Goal: Find specific page/section: Find specific page/section

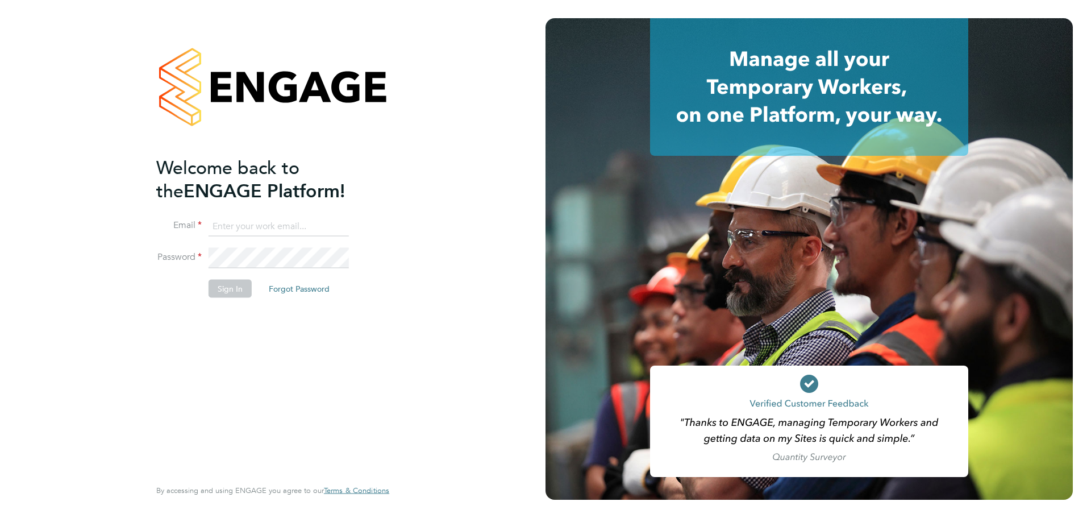
type input "iryna.blair@mclarenresourcing.co.uk"
click at [236, 290] on button "Sign In" at bounding box center [230, 289] width 43 height 18
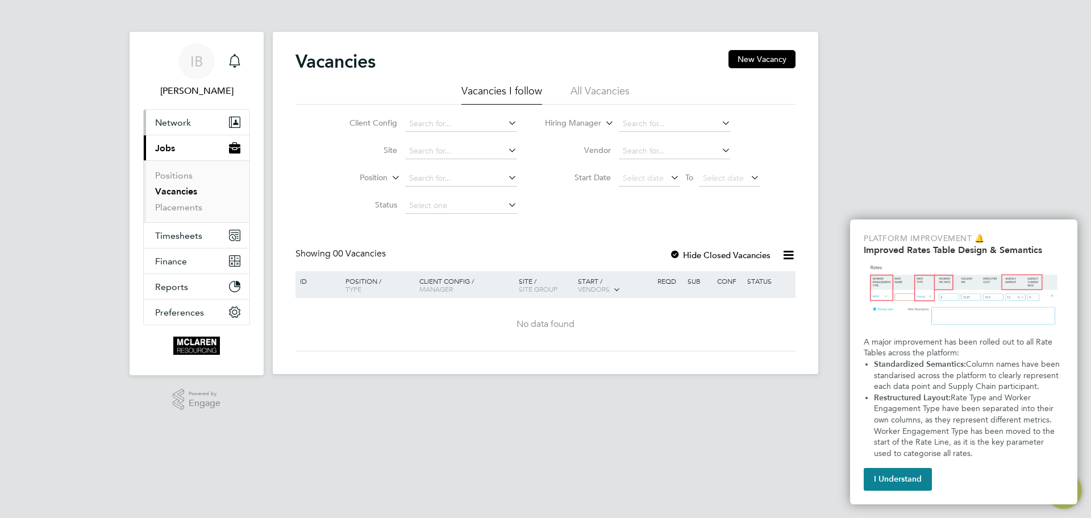
click at [178, 123] on span "Network" at bounding box center [173, 122] width 36 height 11
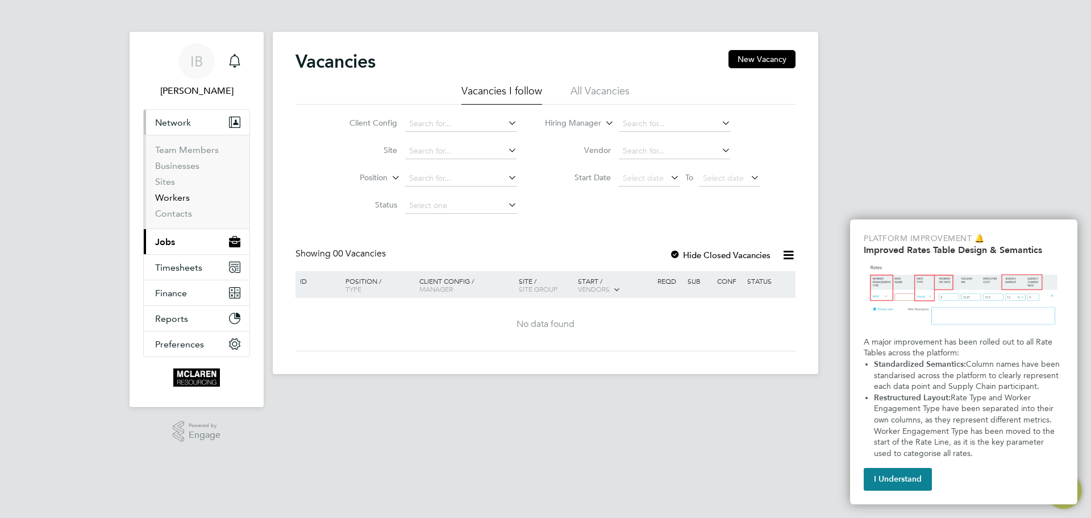
click at [177, 197] on link "Workers" at bounding box center [172, 197] width 35 height 11
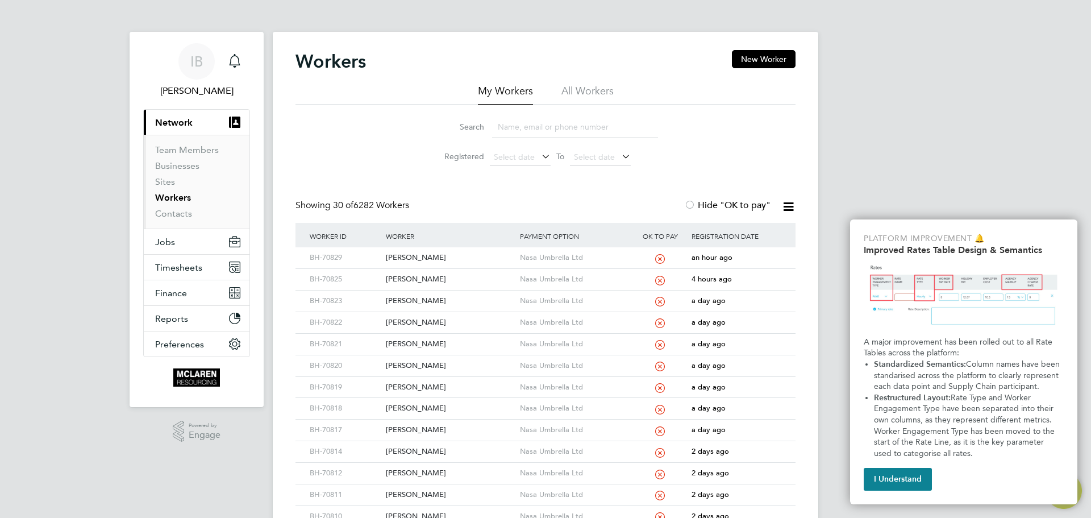
click at [526, 128] on input at bounding box center [575, 127] width 166 height 22
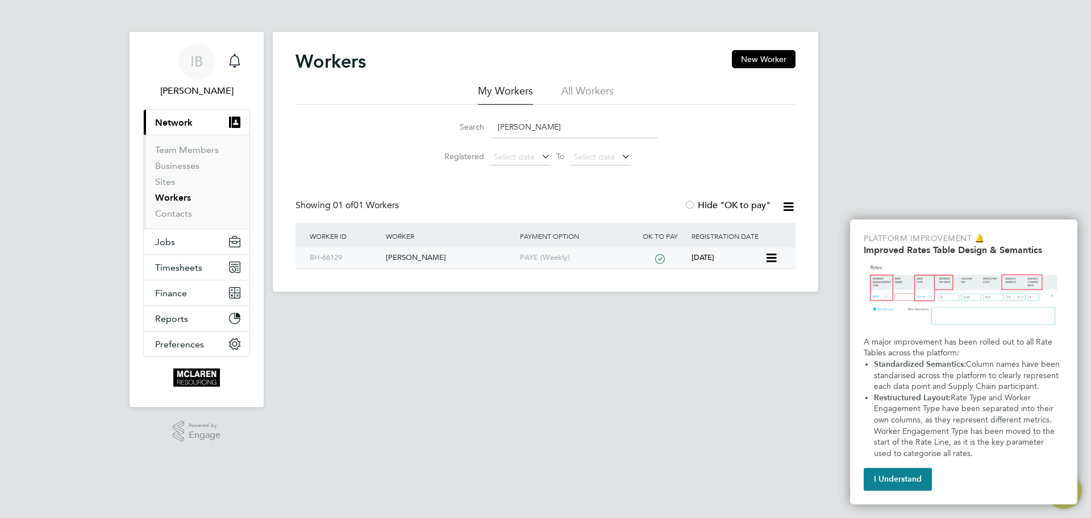
click at [407, 250] on div "[PERSON_NAME]" at bounding box center [450, 257] width 134 height 21
drag, startPoint x: 535, startPoint y: 128, endPoint x: 496, endPoint y: 135, distance: 40.3
click at [496, 135] on input "anna we" at bounding box center [575, 127] width 166 height 22
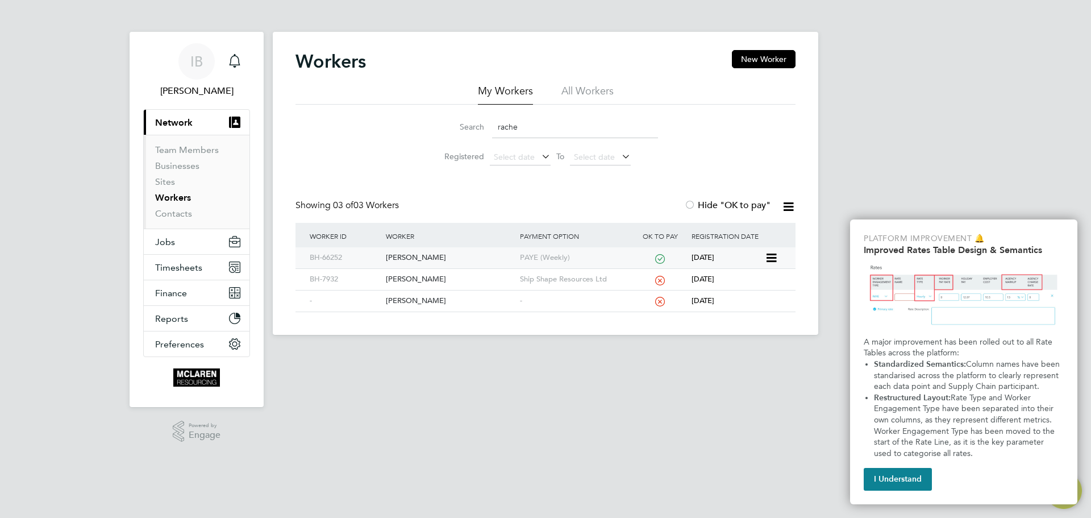
type input "rache"
click at [397, 259] on div "Rachel Willan" at bounding box center [450, 257] width 134 height 21
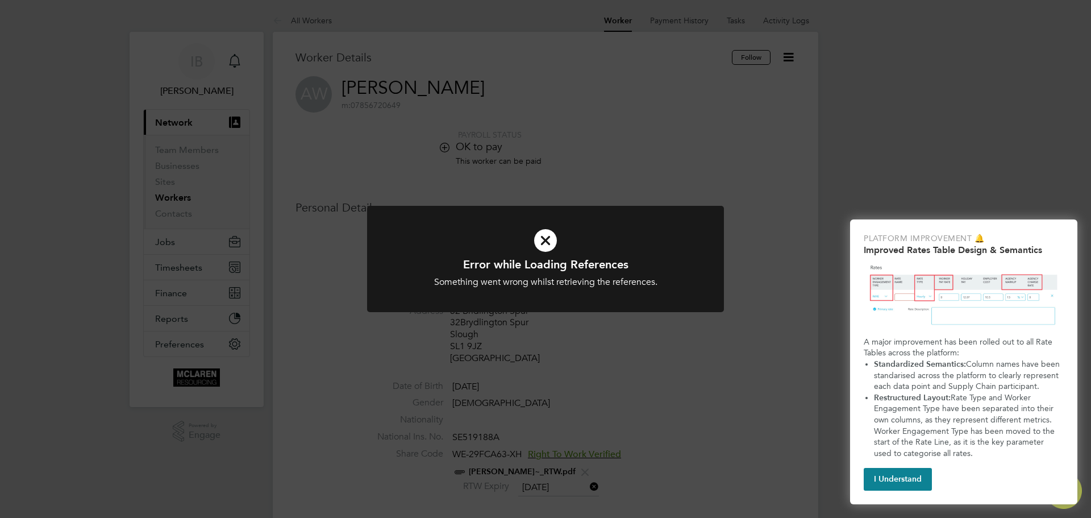
click at [553, 236] on icon at bounding box center [546, 240] width 296 height 44
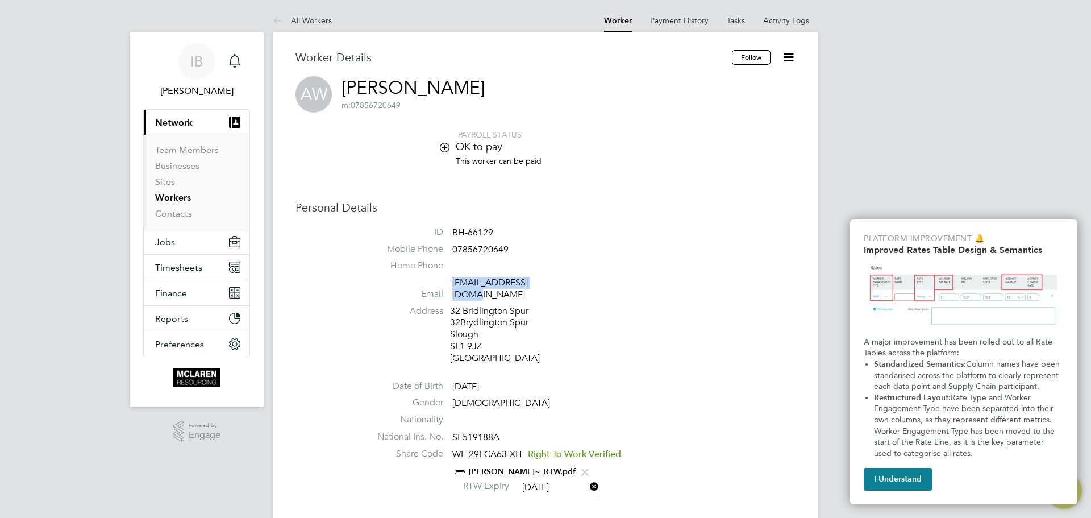
drag, startPoint x: 558, startPoint y: 282, endPoint x: 453, endPoint y: 288, distance: 104.7
click at [453, 288] on span "[EMAIL_ADDRESS][DOMAIN_NAME]" at bounding box center [506, 289] width 108 height 24
copy link "[EMAIL_ADDRESS][DOMAIN_NAME]"
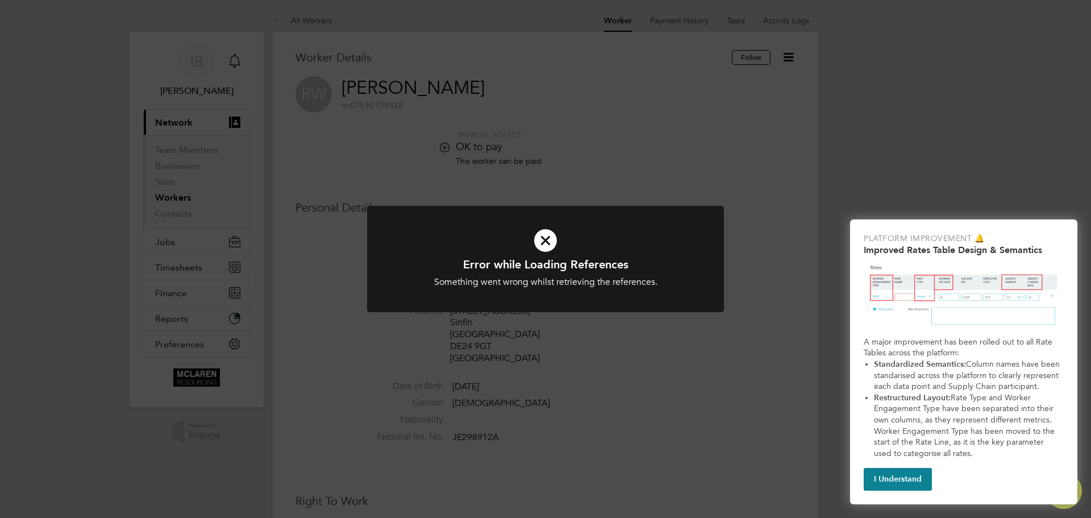
click at [550, 240] on icon at bounding box center [546, 240] width 296 height 44
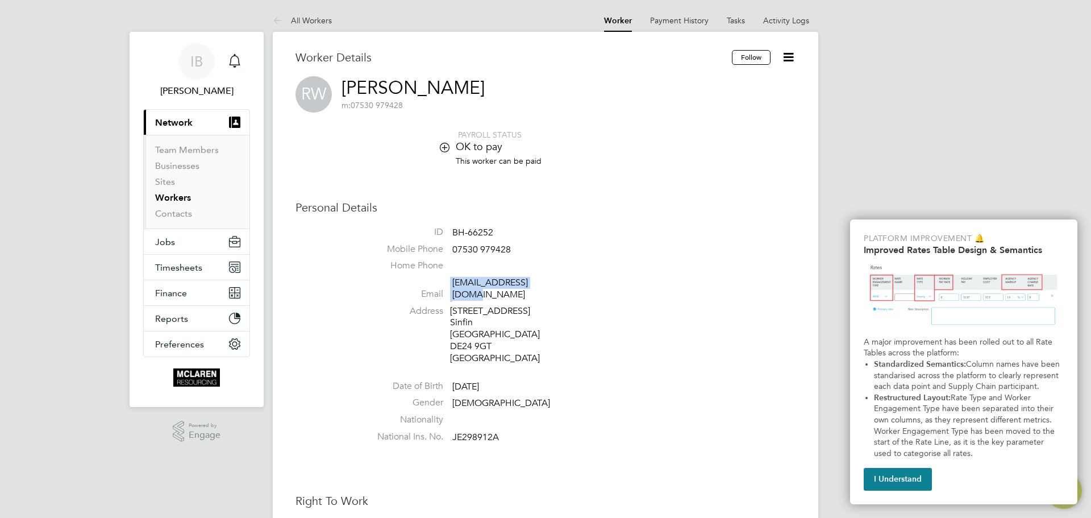
drag, startPoint x: 543, startPoint y: 284, endPoint x: 446, endPoint y: 286, distance: 96.6
click at [446, 286] on li "Email rachel121@live.co.uk" at bounding box center [580, 291] width 432 height 28
copy li "rachel121@live.co.uk"
